Goal: Task Accomplishment & Management: Use online tool/utility

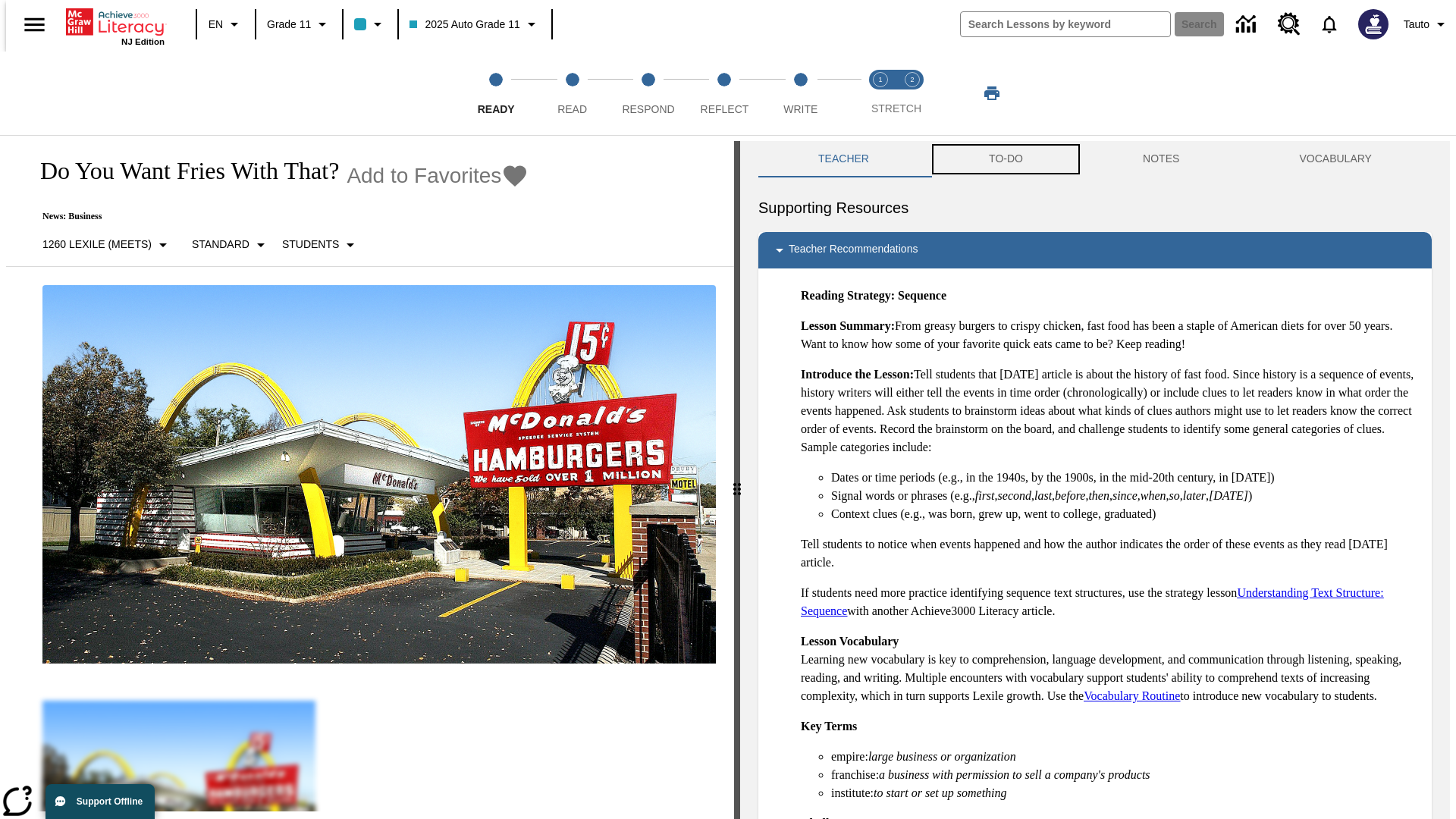
click at [1005, 159] on button "TO-DO" at bounding box center [1006, 159] width 154 height 36
